Goal: Task Accomplishment & Management: Use online tool/utility

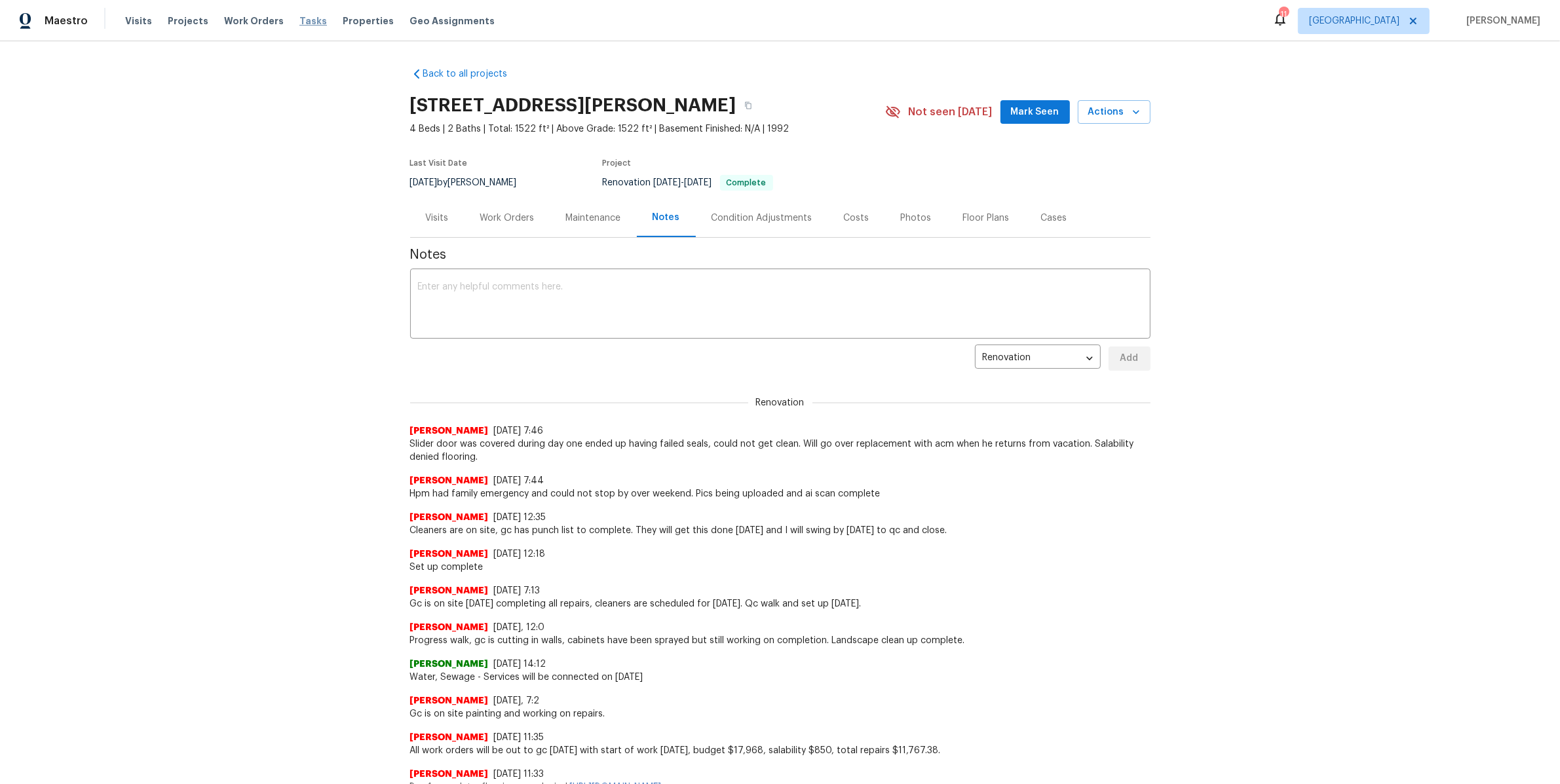
click at [302, 21] on span "Tasks" at bounding box center [313, 21] width 28 height 10
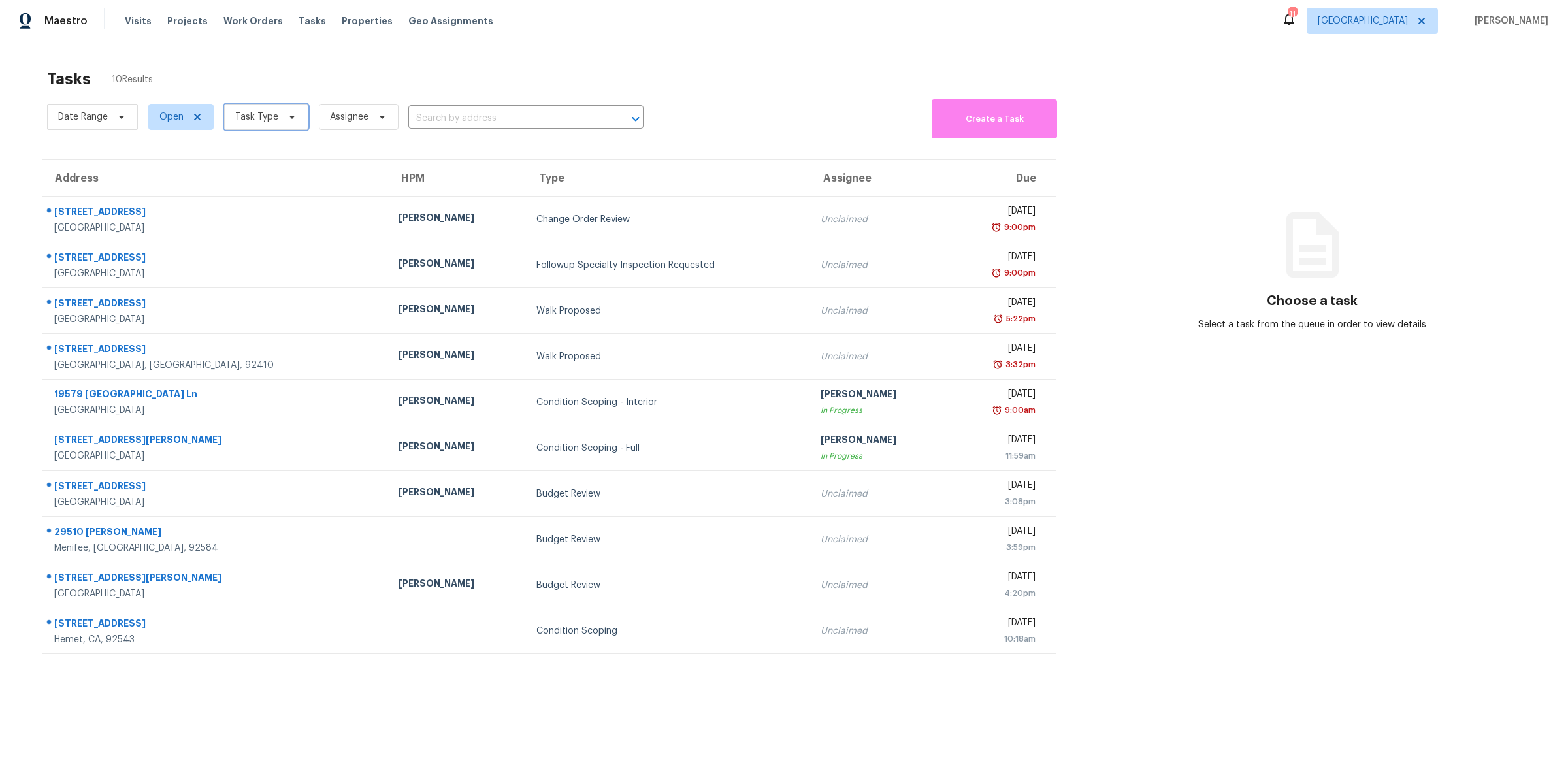
click at [291, 117] on icon at bounding box center [291, 117] width 5 height 3
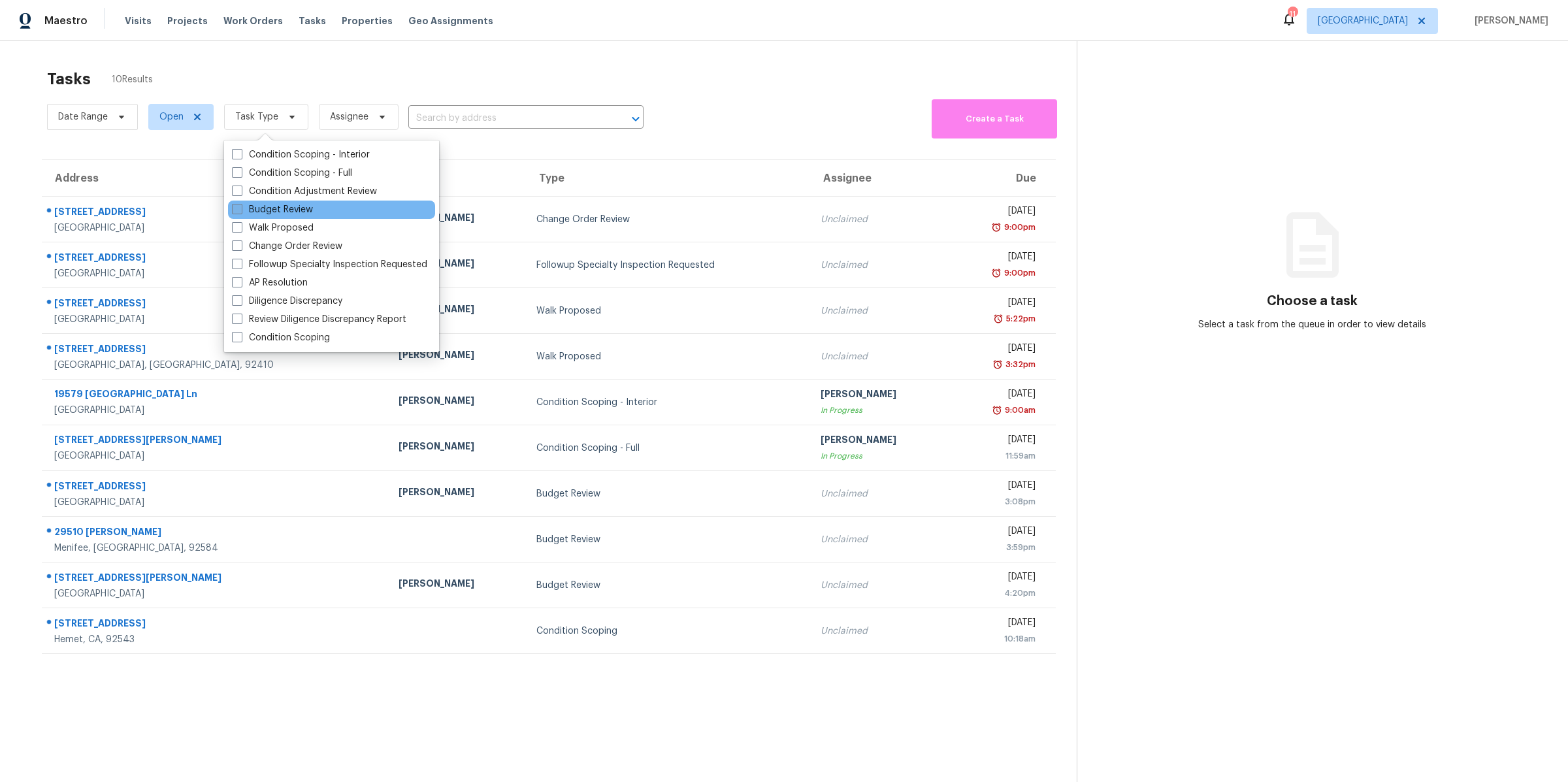
click at [240, 204] on span at bounding box center [237, 209] width 11 height 11
click at [240, 204] on input "Budget Review" at bounding box center [236, 207] width 9 height 9
checkbox input "true"
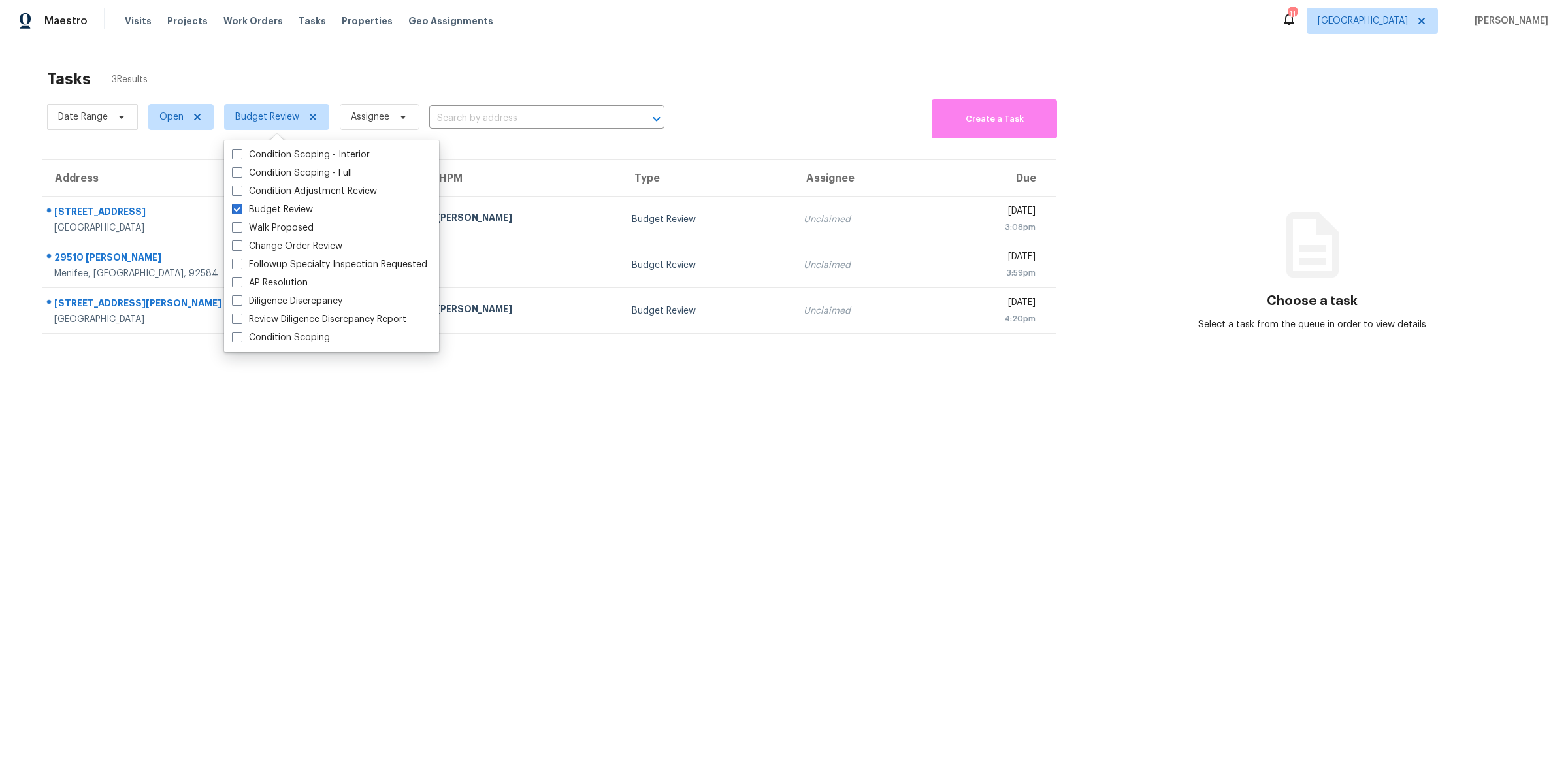
click at [216, 409] on section "Tasks 3 Results Date Range Open Budget Review Assignee ​ Create a Task Address …" at bounding box center [549, 443] width 1056 height 761
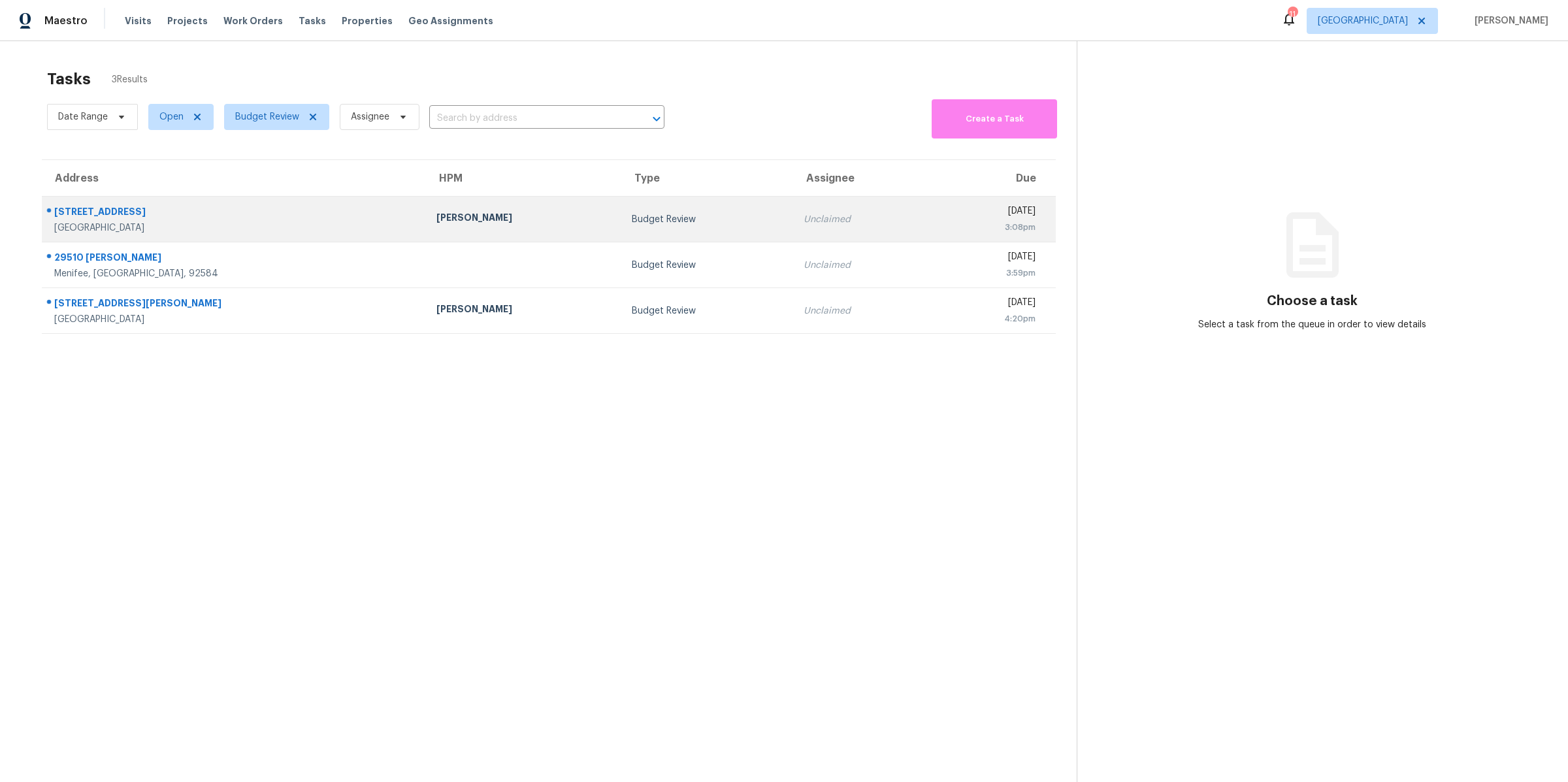
click at [264, 224] on div "Apple Valley, CA, 92307" at bounding box center [235, 228] width 361 height 13
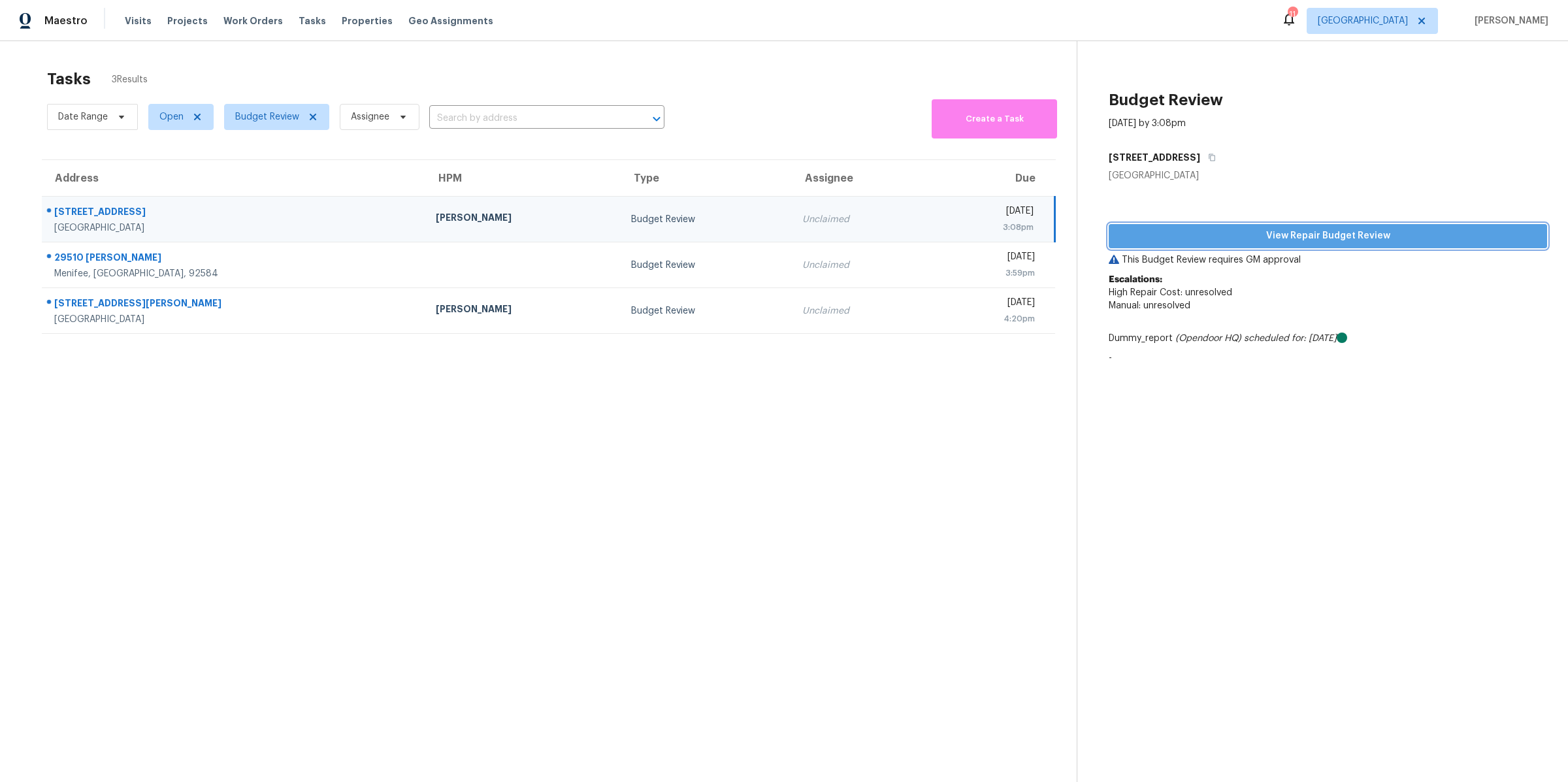
click at [1268, 243] on span "View Repair Budget Review" at bounding box center [1328, 236] width 418 height 16
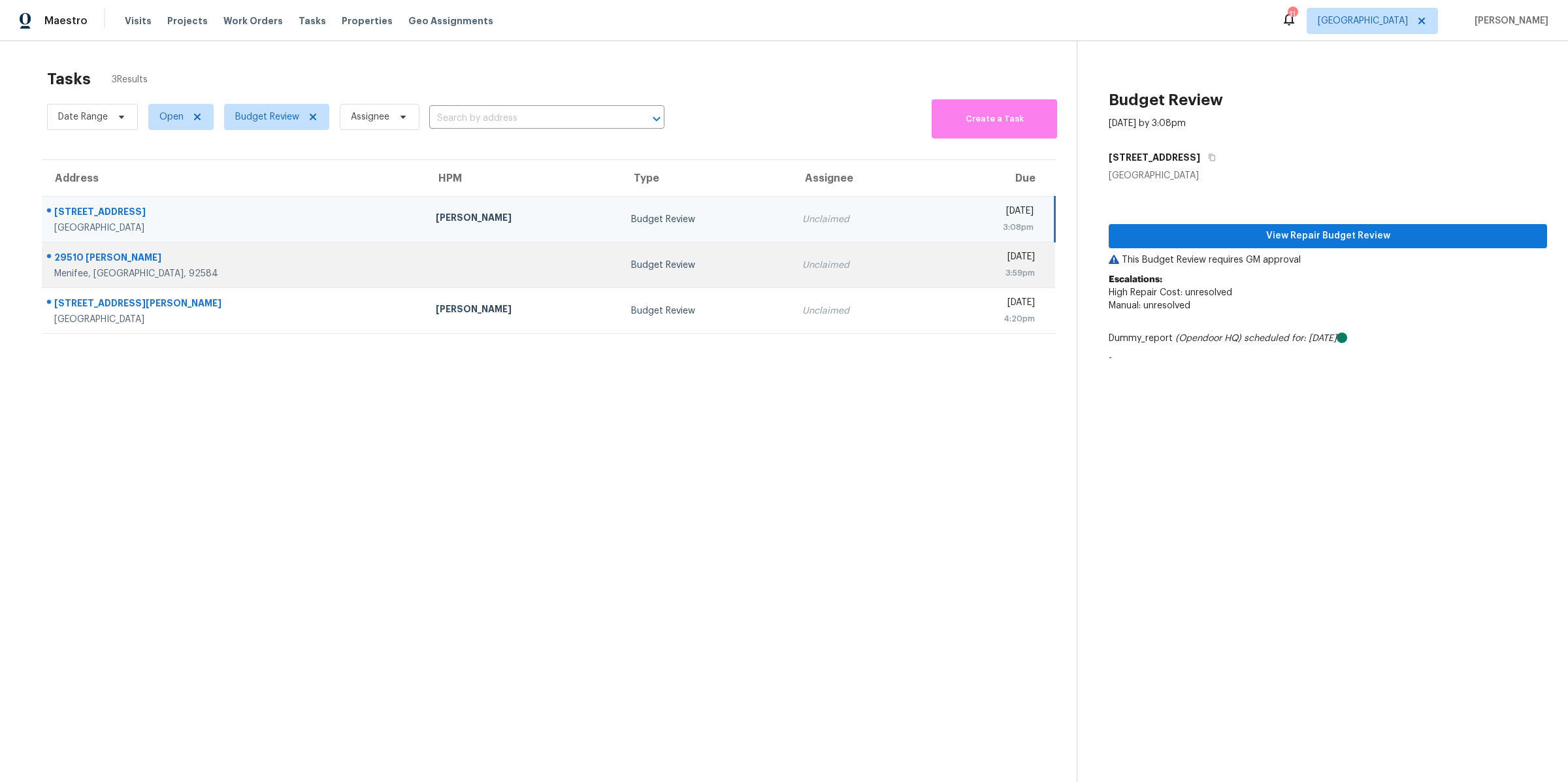
click at [280, 259] on div "29510 Catano Rd" at bounding box center [235, 259] width 360 height 16
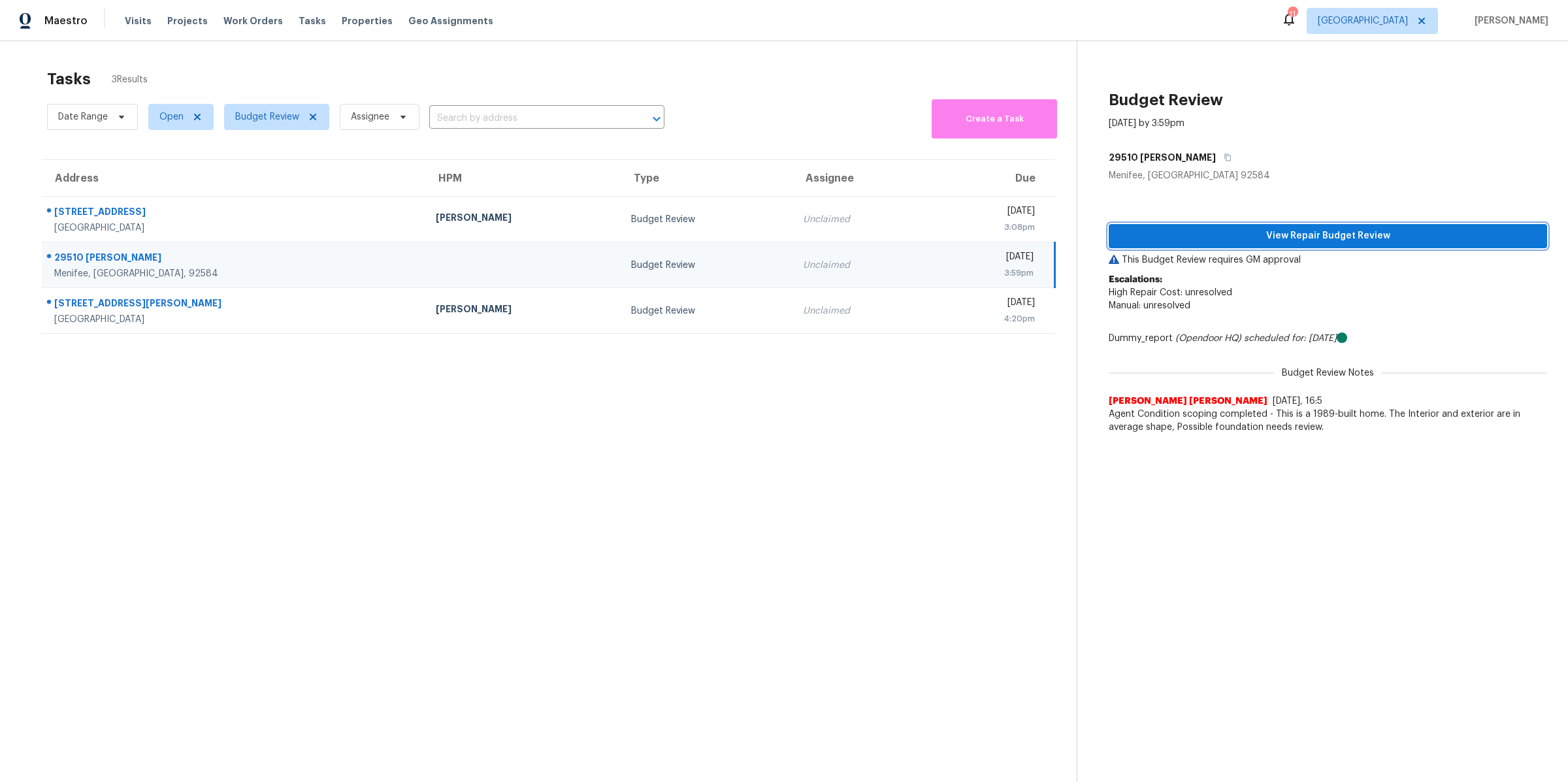
click at [1242, 239] on span "View Repair Budget Review" at bounding box center [1328, 236] width 418 height 16
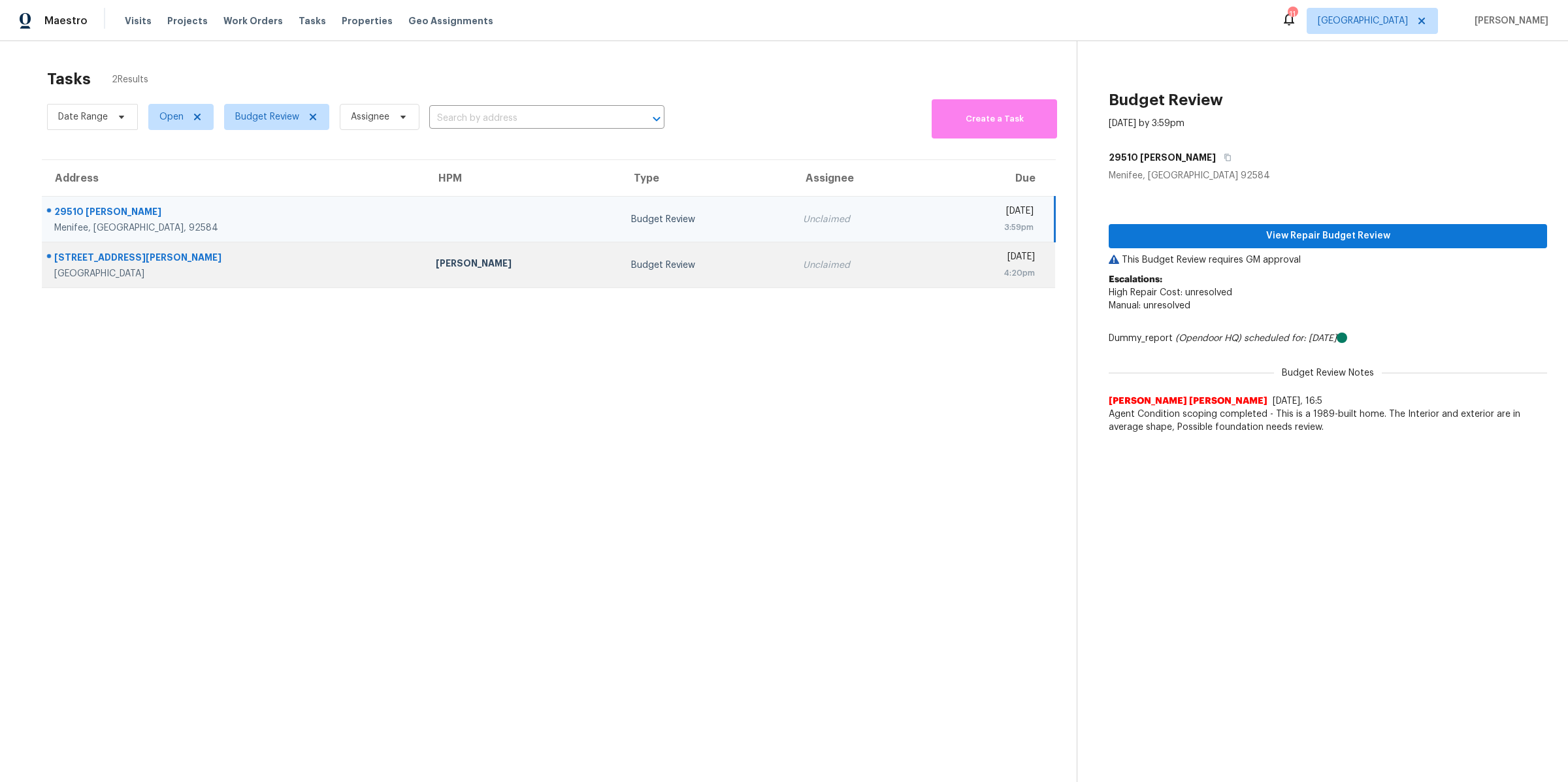
click at [251, 274] on div "Redlands, CA, 92374" at bounding box center [235, 274] width 360 height 13
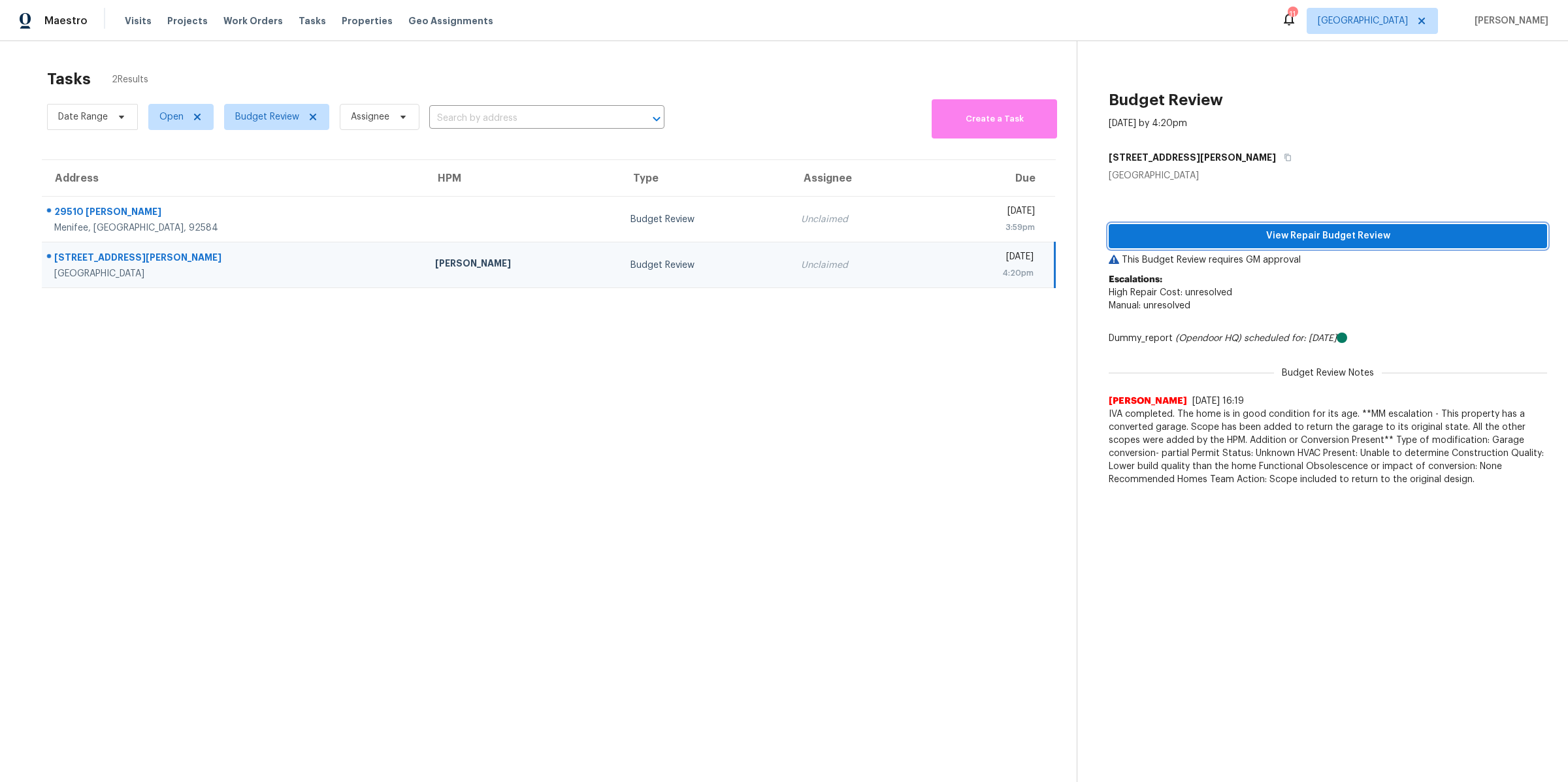
click at [1210, 231] on span "View Repair Budget Review" at bounding box center [1328, 236] width 418 height 16
